Goal: Check status

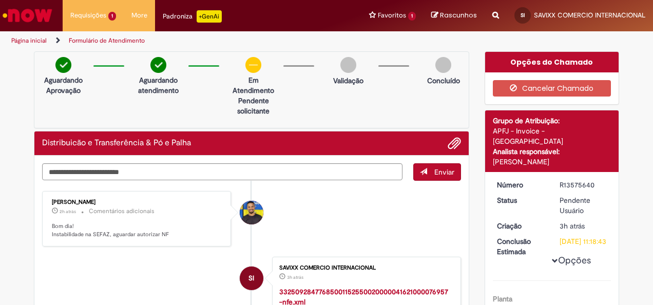
click at [167, 269] on li "SI SAVIXX COMERCIO INTERNACIONAL 3h atrás 3 horas atrás 33250928477685001152550…" at bounding box center [251, 291] width 419 height 69
click at [90, 283] on li "SI SAVIXX COMERCIO INTERNACIONAL 3h atrás 3 horas atrás 33250928477685001152550…" at bounding box center [251, 291] width 419 height 69
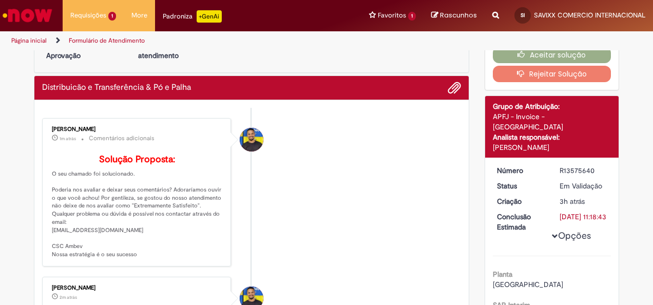
scroll to position [51, 0]
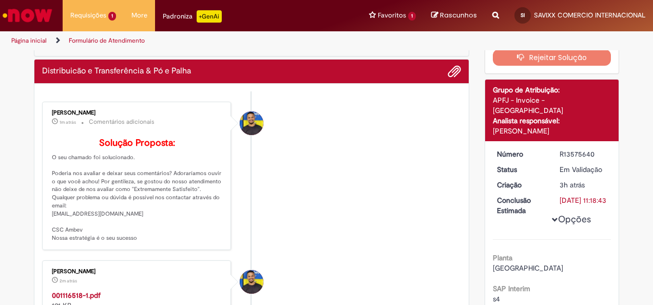
click at [317, 194] on li "[PERSON_NAME] 1m atrás 1m atrás Comentários adicionais Solução Proposta: O seu …" at bounding box center [251, 176] width 419 height 149
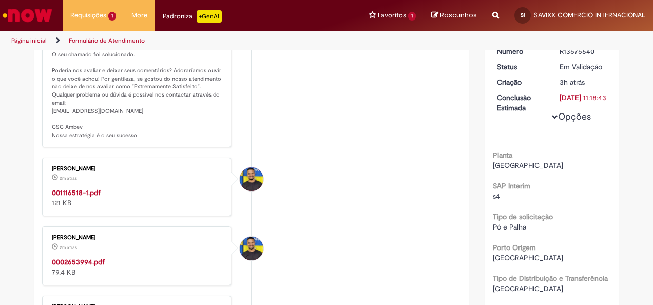
scroll to position [257, 0]
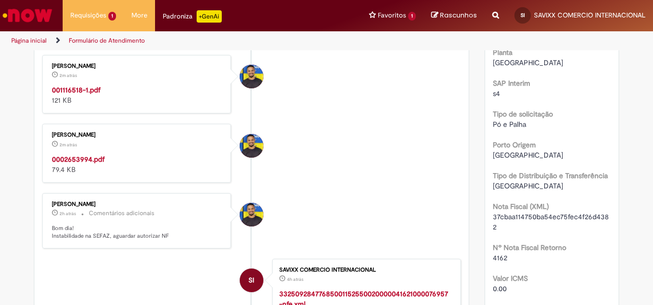
click at [85, 164] on strong "0002653994.pdf" at bounding box center [78, 159] width 53 height 9
click at [72, 94] on strong "001116518-1.pdf" at bounding box center [76, 89] width 49 height 9
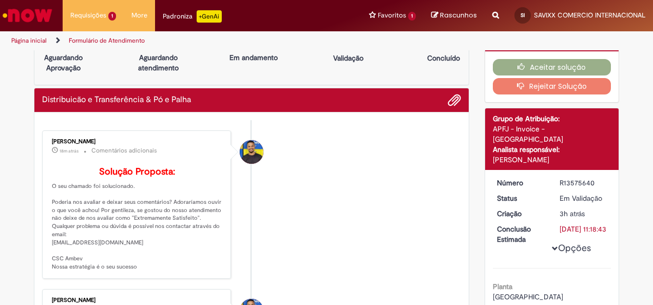
scroll to position [0, 0]
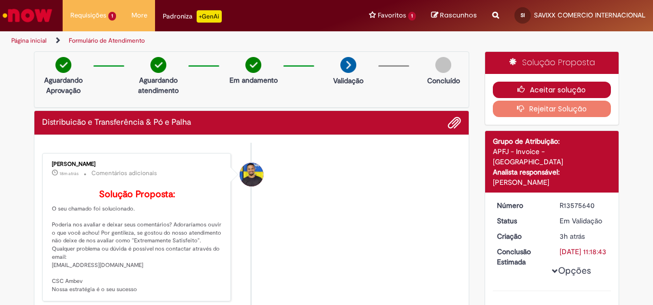
click at [550, 87] on button "Aceitar solução" at bounding box center [552, 90] width 119 height 16
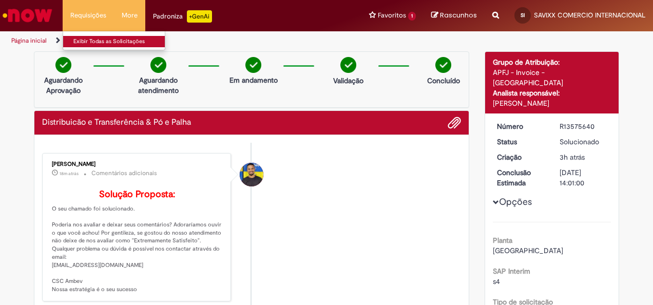
click at [85, 39] on link "Exibir Todas as Solicitações" at bounding box center [119, 41] width 113 height 11
